Goal: Complete application form

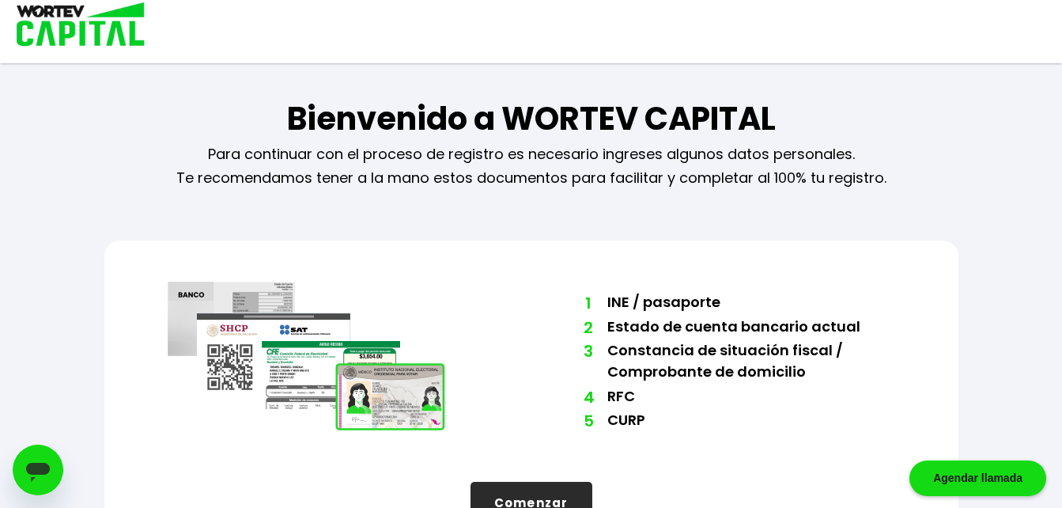
scroll to position [54, 0]
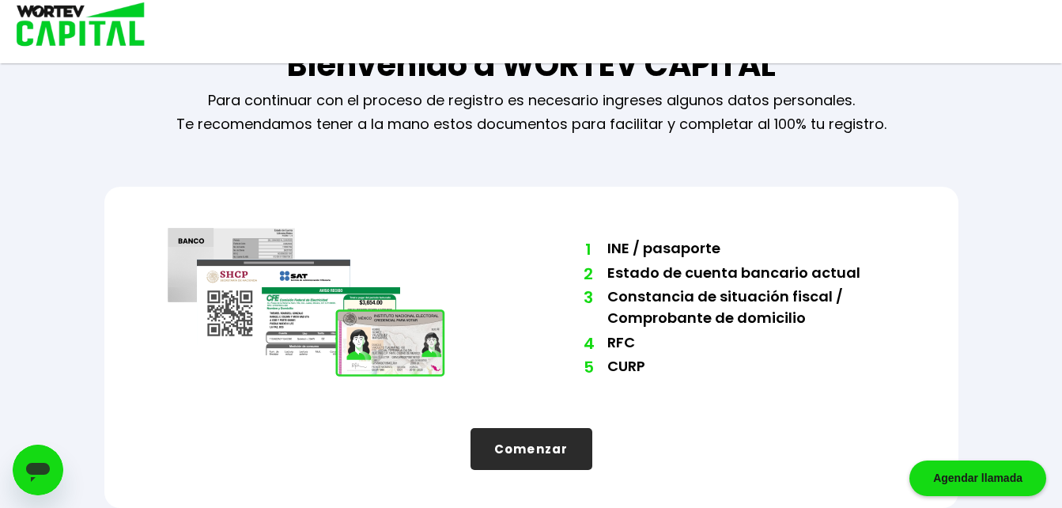
click at [524, 447] on button "Comenzar" at bounding box center [532, 449] width 122 height 42
select select "Hombre"
select select "Bachillerato"
select select "TM"
select select "Banco Base"
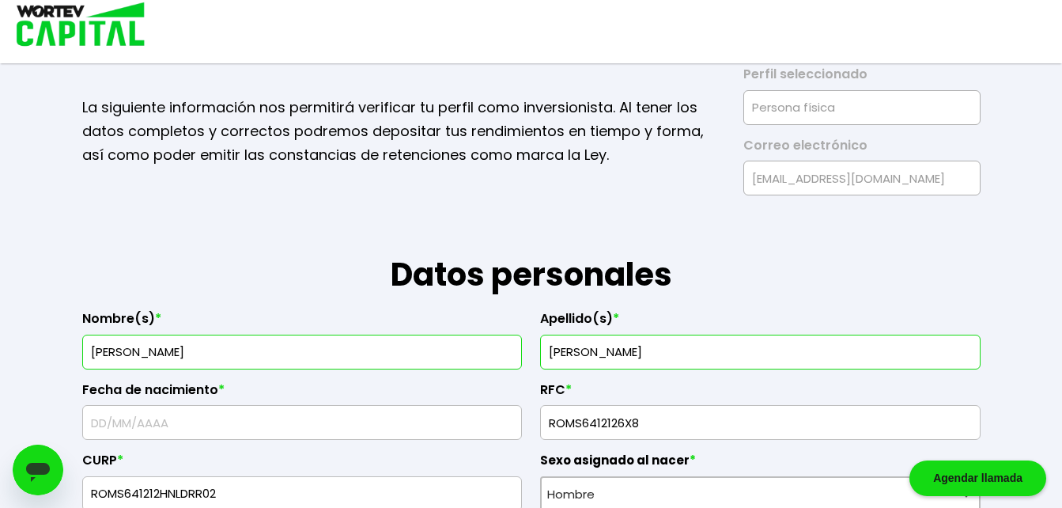
type input "[DATE]"
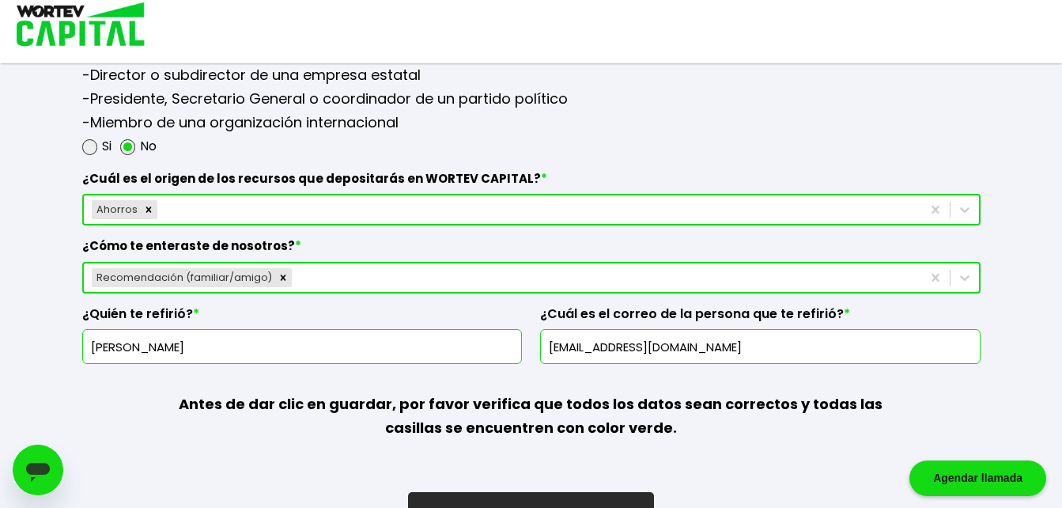
scroll to position [2215, 0]
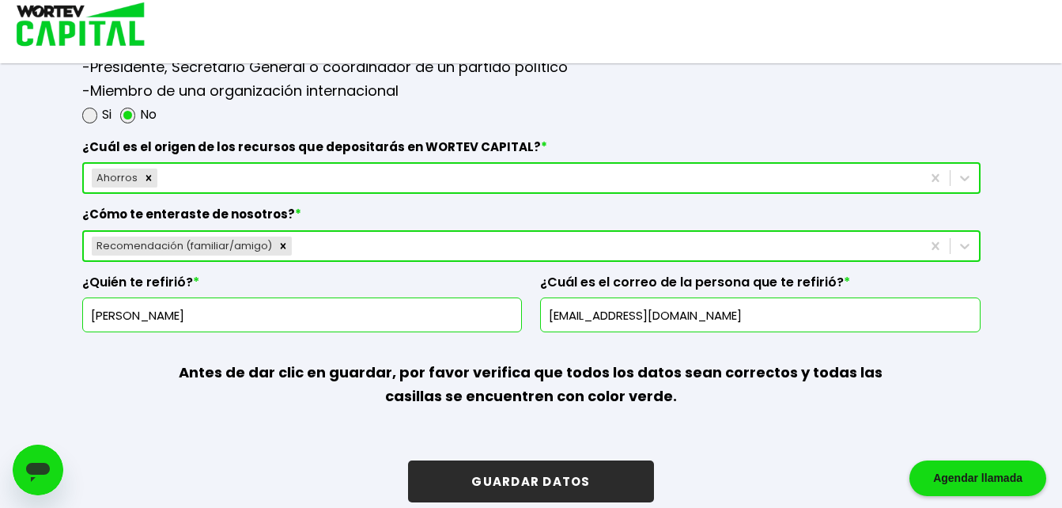
click at [510, 475] on button "GUARDAR DATOS" at bounding box center [530, 481] width 245 height 42
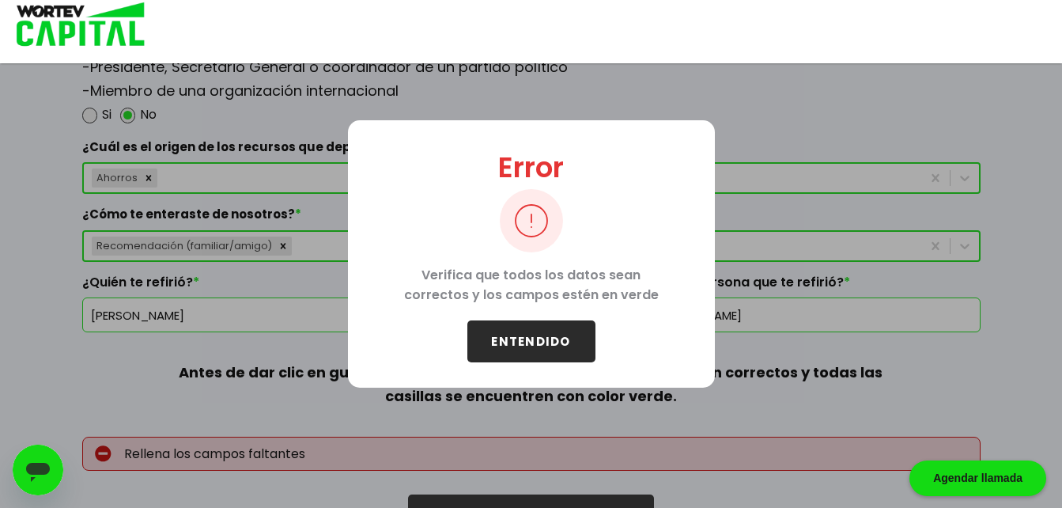
click at [532, 358] on button "ENTENDIDO" at bounding box center [531, 341] width 128 height 42
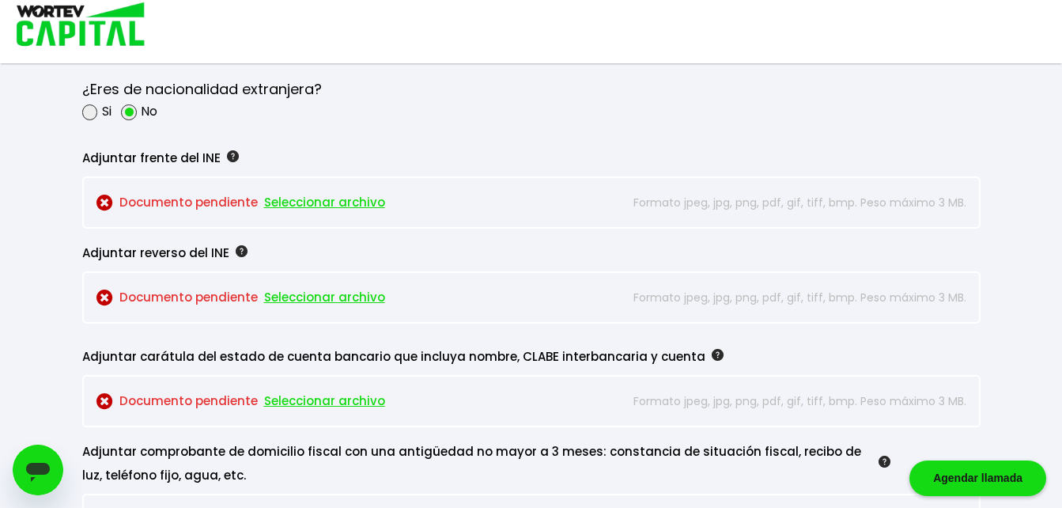
scroll to position [1266, 0]
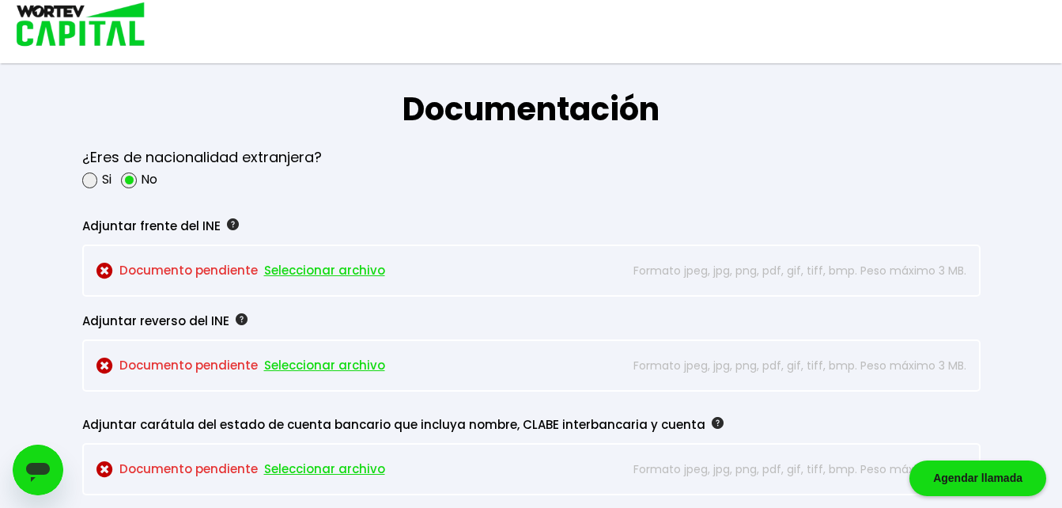
click at [297, 366] on span "Seleccionar archivo" at bounding box center [324, 366] width 121 height 24
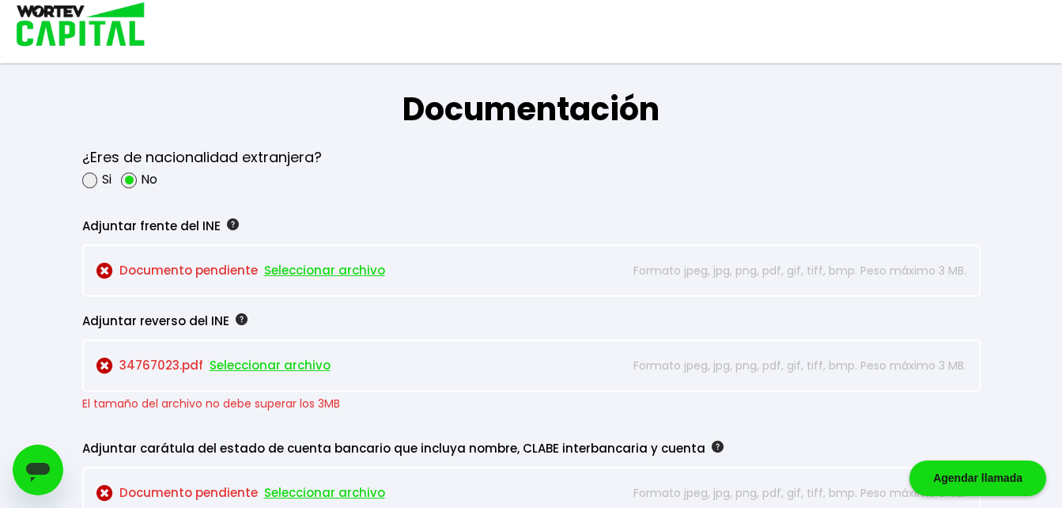
click at [107, 360] on img at bounding box center [105, 366] width 17 height 17
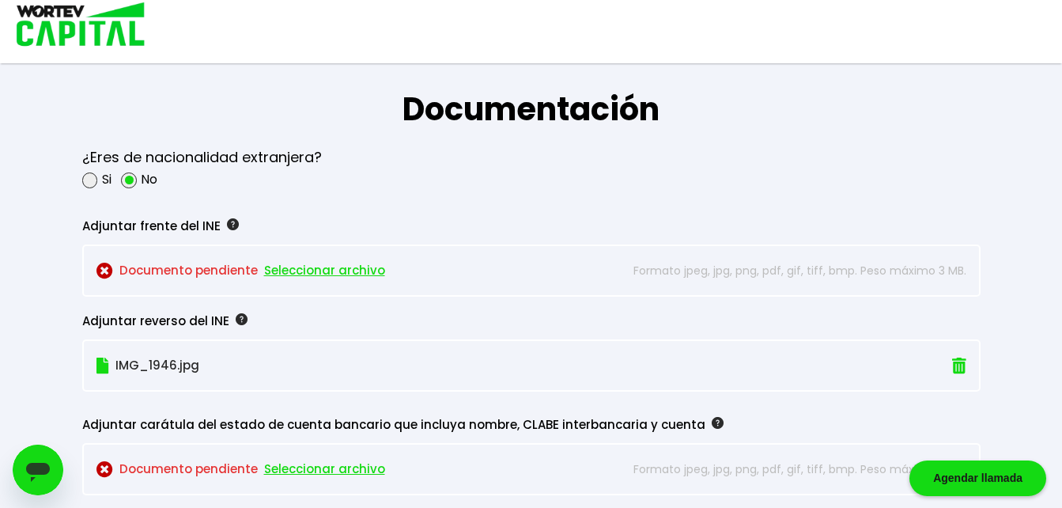
click at [335, 467] on span "Seleccionar archivo" at bounding box center [324, 469] width 121 height 24
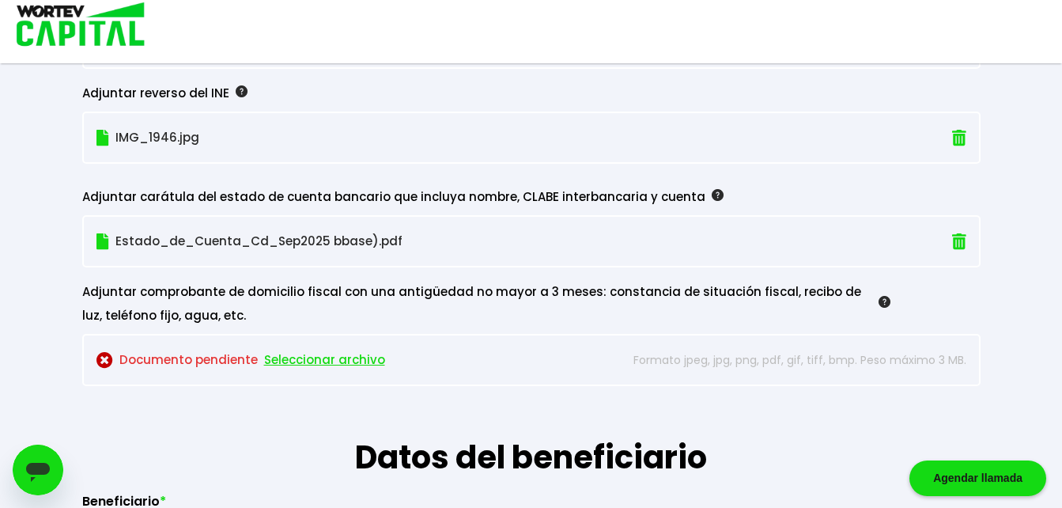
scroll to position [1519, 0]
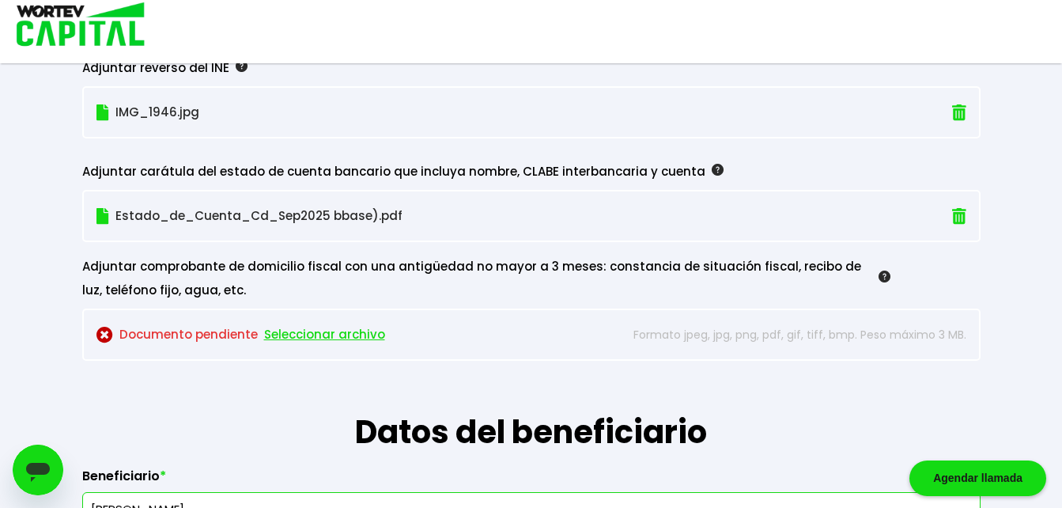
click at [291, 338] on span "Seleccionar archivo" at bounding box center [324, 335] width 121 height 24
click at [337, 333] on span "Seleccionar archivo" at bounding box center [324, 335] width 121 height 24
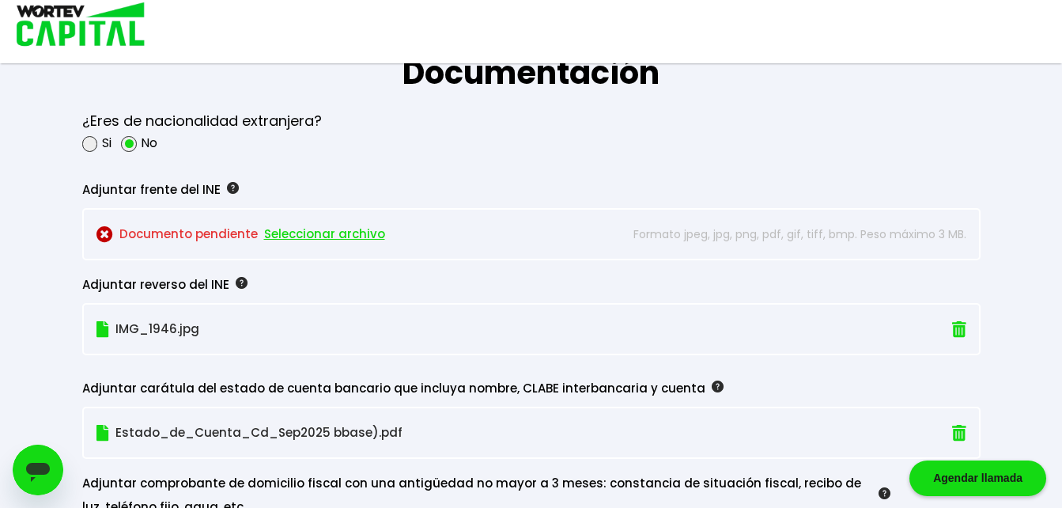
scroll to position [1266, 0]
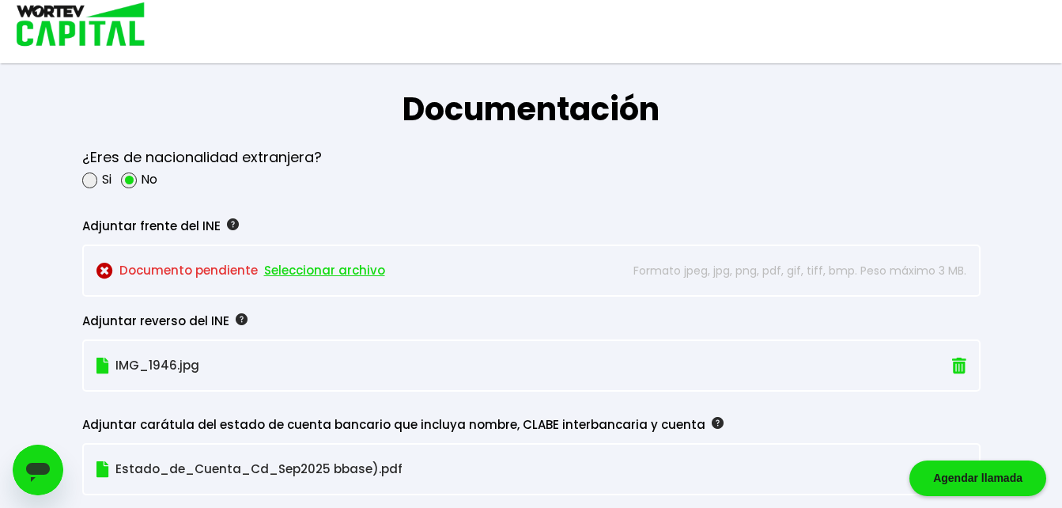
click at [320, 267] on span "Seleccionar archivo" at bounding box center [324, 271] width 121 height 24
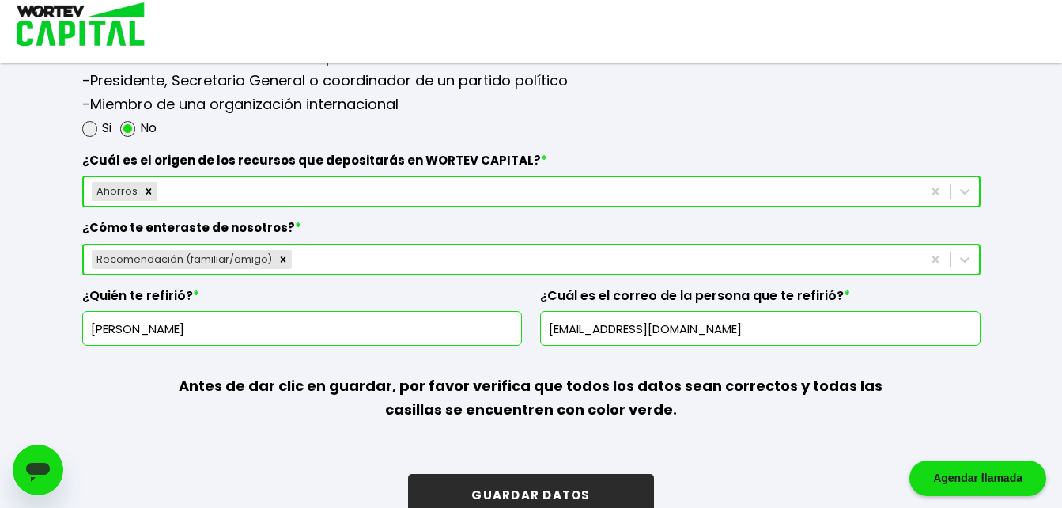
scroll to position [2235, 0]
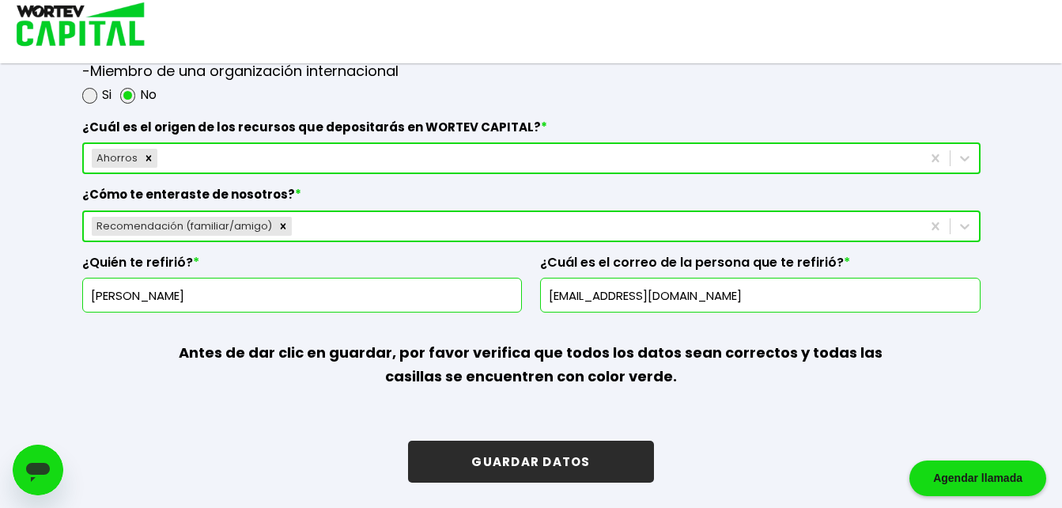
click at [502, 461] on button "GUARDAR DATOS" at bounding box center [530, 462] width 245 height 42
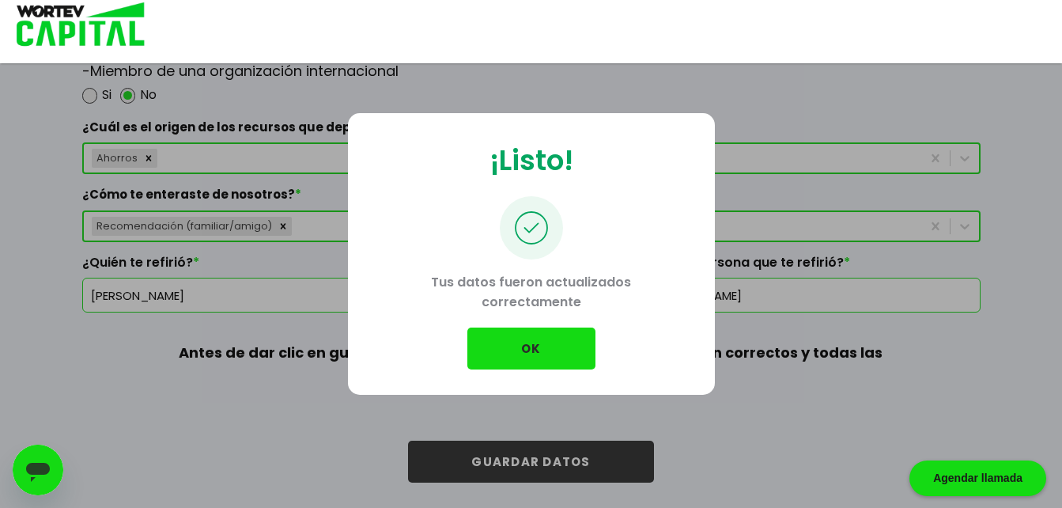
click at [522, 349] on button "OK" at bounding box center [531, 348] width 128 height 42
